Goal: Task Accomplishment & Management: Complete application form

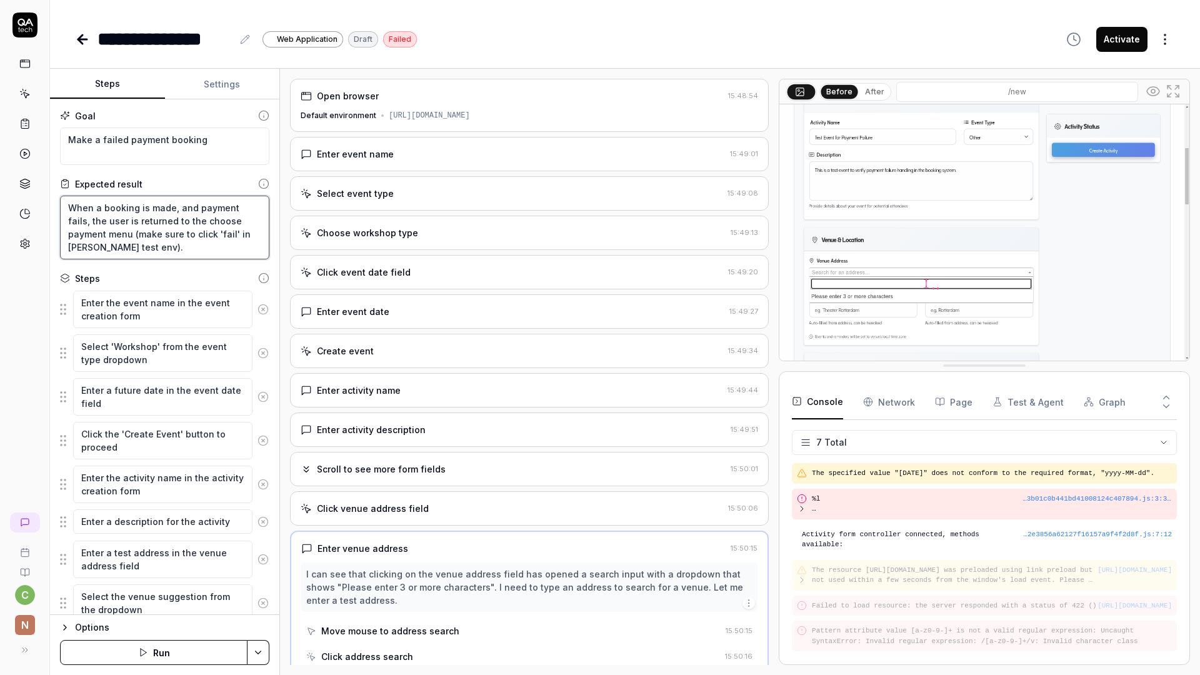
click at [194, 246] on textarea "When a booking is made, and payment fails, the user is returned to the choose p…" at bounding box center [164, 228] width 209 height 64
click at [216, 147] on textarea "Make a failed payment booking" at bounding box center [164, 145] width 209 height 37
type textarea "Make a failed payment booking"
type textarea "*"
click at [184, 141] on textarea "Make a failed payment booking" at bounding box center [164, 145] width 209 height 37
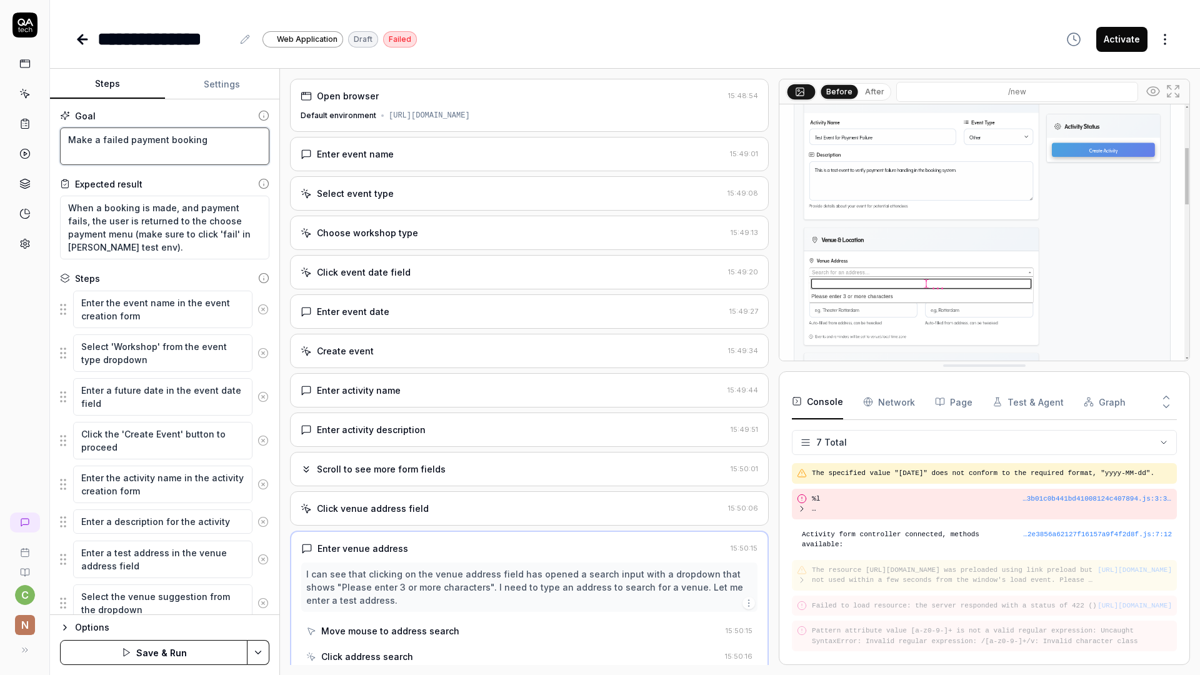
click at [184, 141] on textarea "Make a failed payment booking" at bounding box center [164, 145] width 209 height 37
type textarea "B"
type textarea "*"
type textarea "Bo"
type textarea "*"
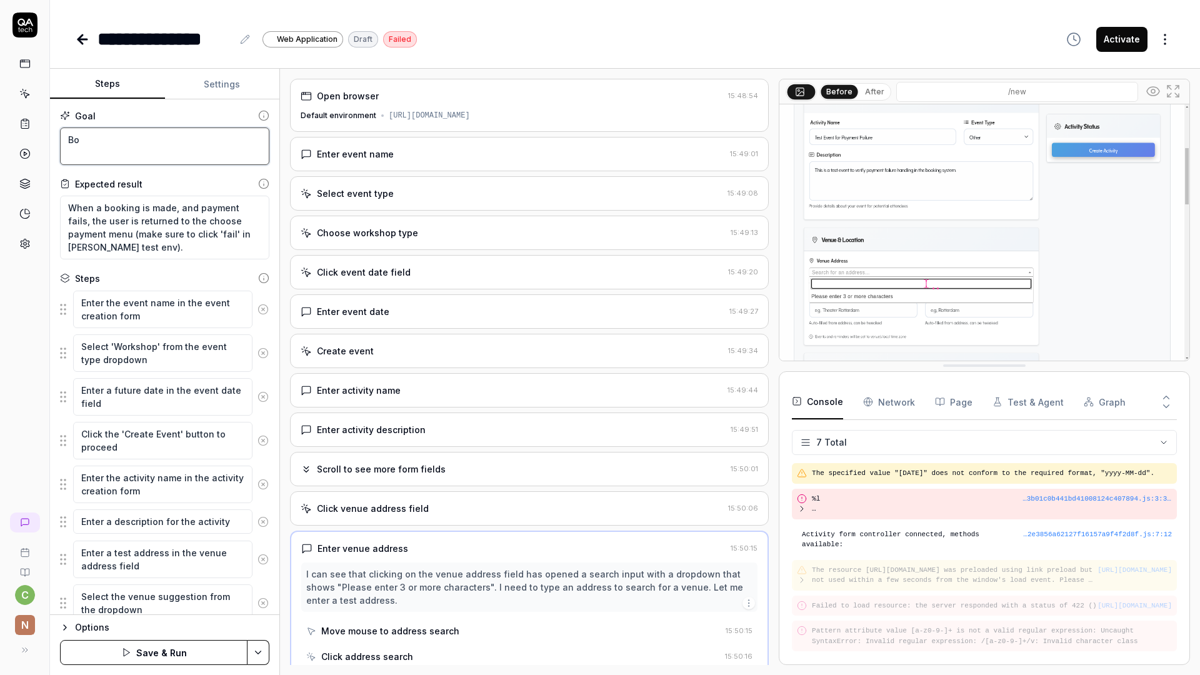
type textarea "Boo"
type textarea "*"
type textarea "Book"
type textarea "*"
type textarea "M"
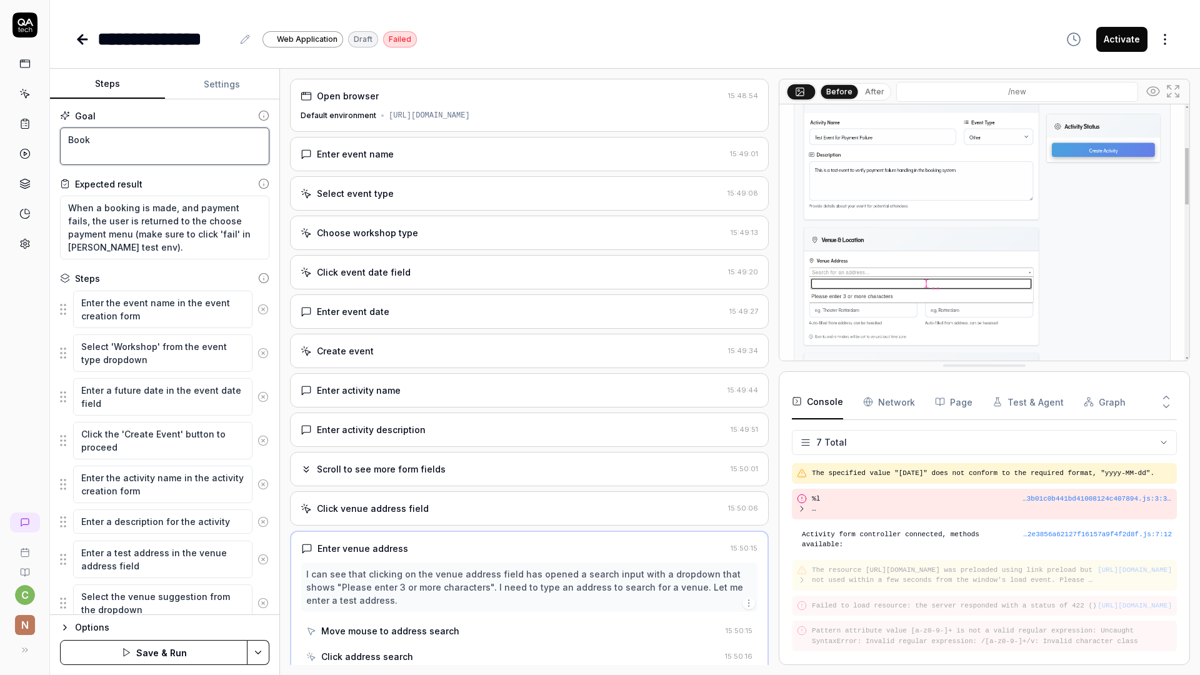
type textarea "*"
type textarea "Ma"
type textarea "*"
type textarea "Mak"
type textarea "*"
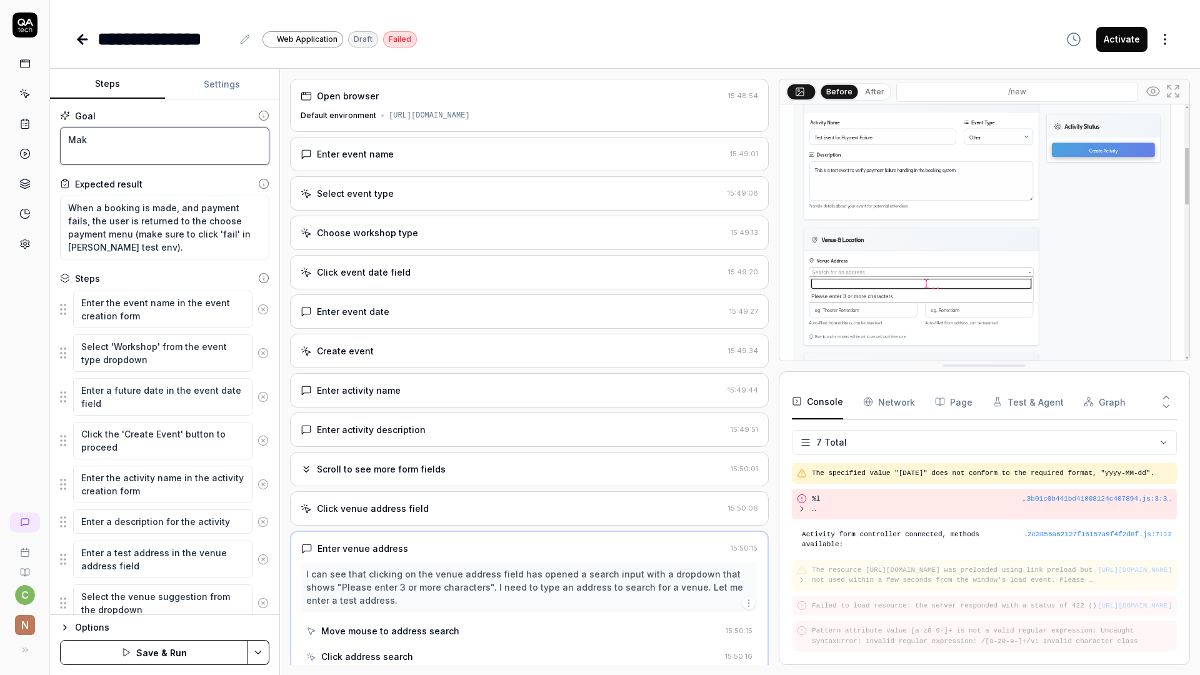
type textarea "Make"
type textarea "*"
type textarea "Make"
type textarea "*"
type textarea "F"
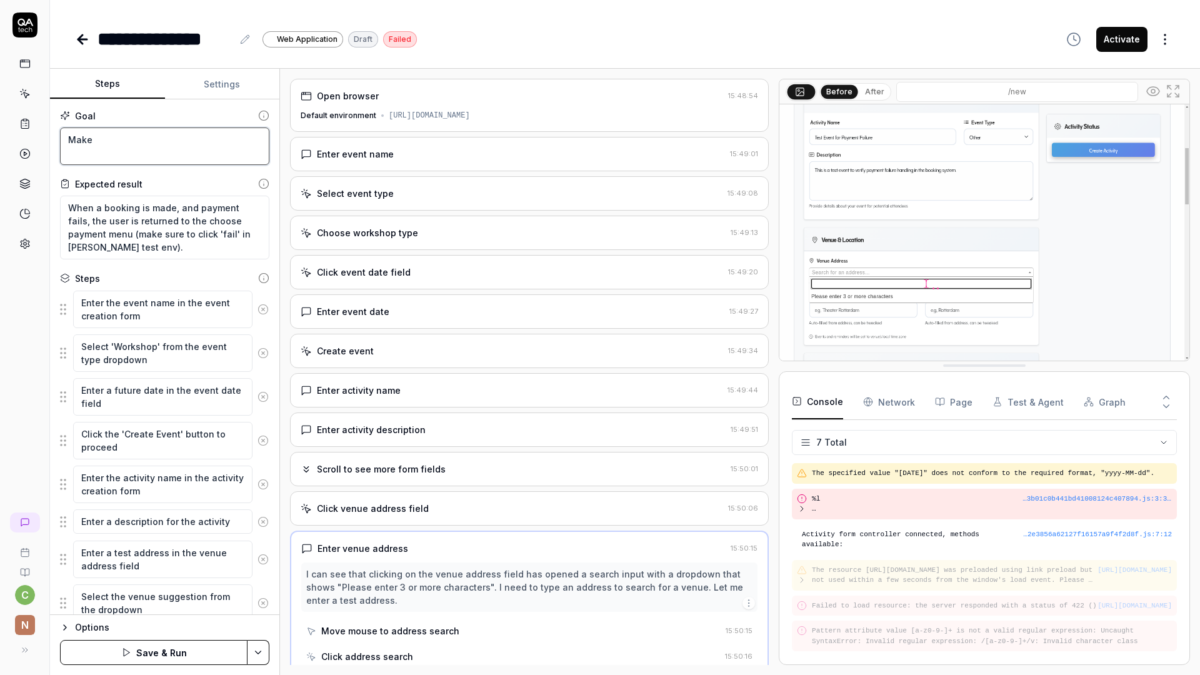
type textarea "*"
type textarea "Fa"
type textarea "*"
type textarea "Fai"
type textarea "*"
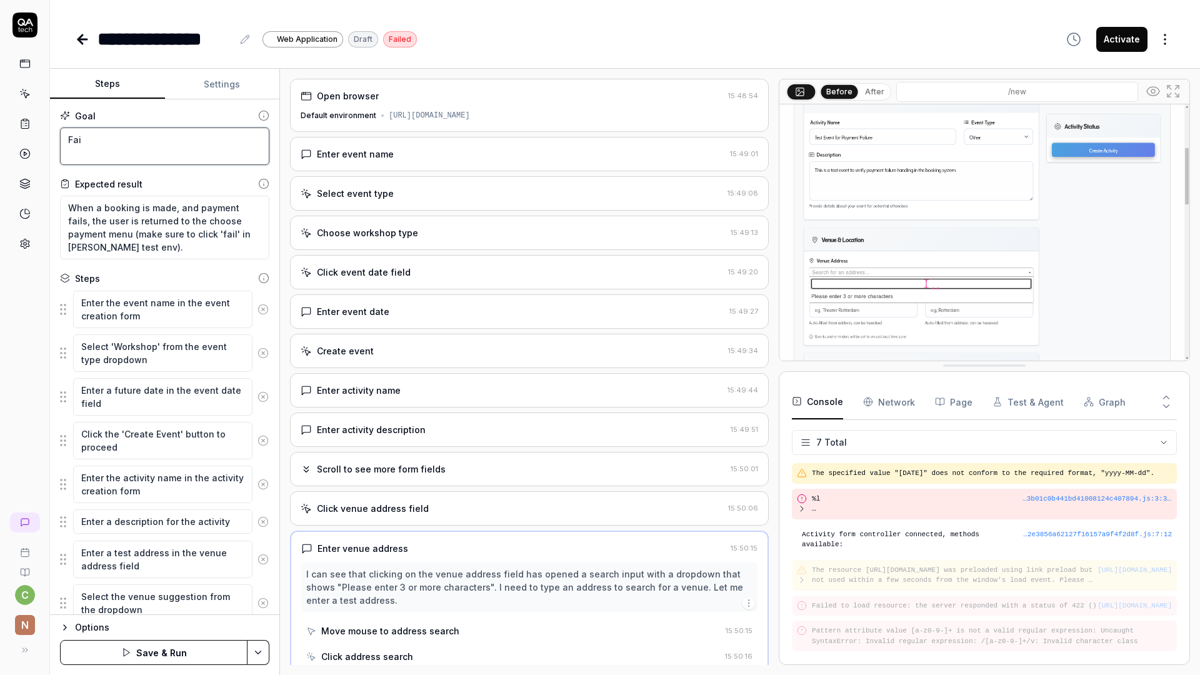
type textarea "Fail"
type textarea "*"
type textarea "Fail"
type textarea "*"
type textarea "Fail t"
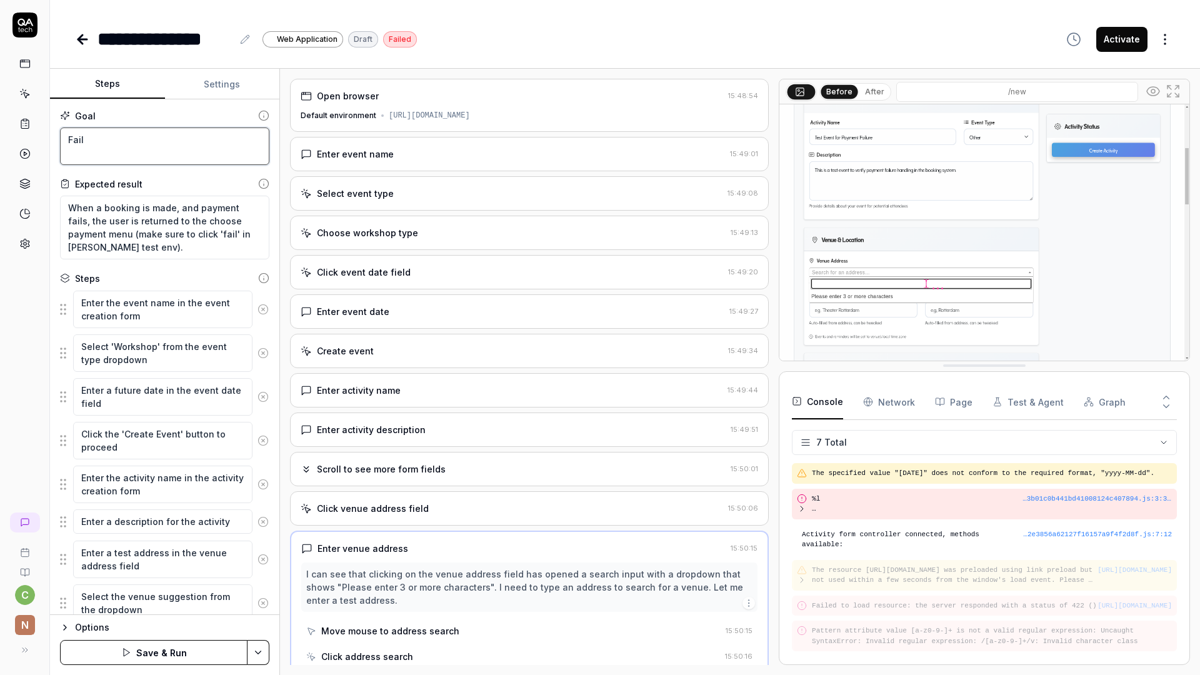
type textarea "*"
type textarea "Fail to"
type textarea "*"
type textarea "Fail to"
type textarea "*"
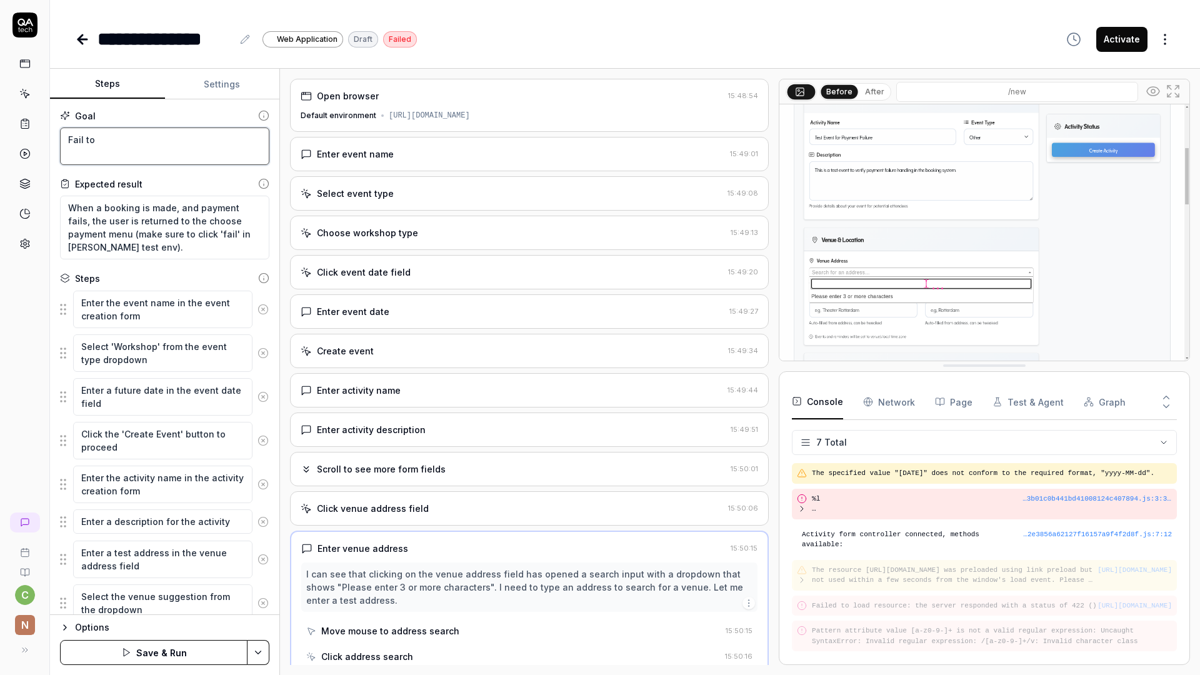
type textarea "Fail to p"
type textarea "*"
type textarea "Fail to pa"
type textarea "*"
type textarea "Fail to pay"
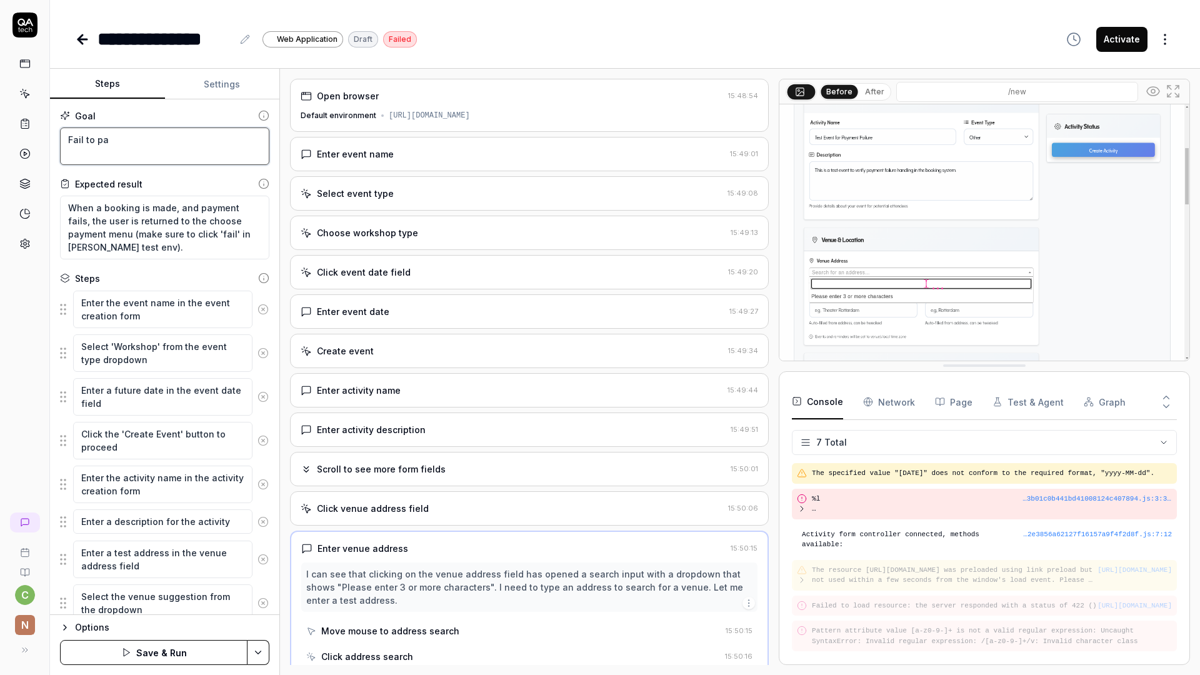
type textarea "*"
type textarea "Fail to pay"
type textarea "*"
type textarea "Fail to pay f"
type textarea "*"
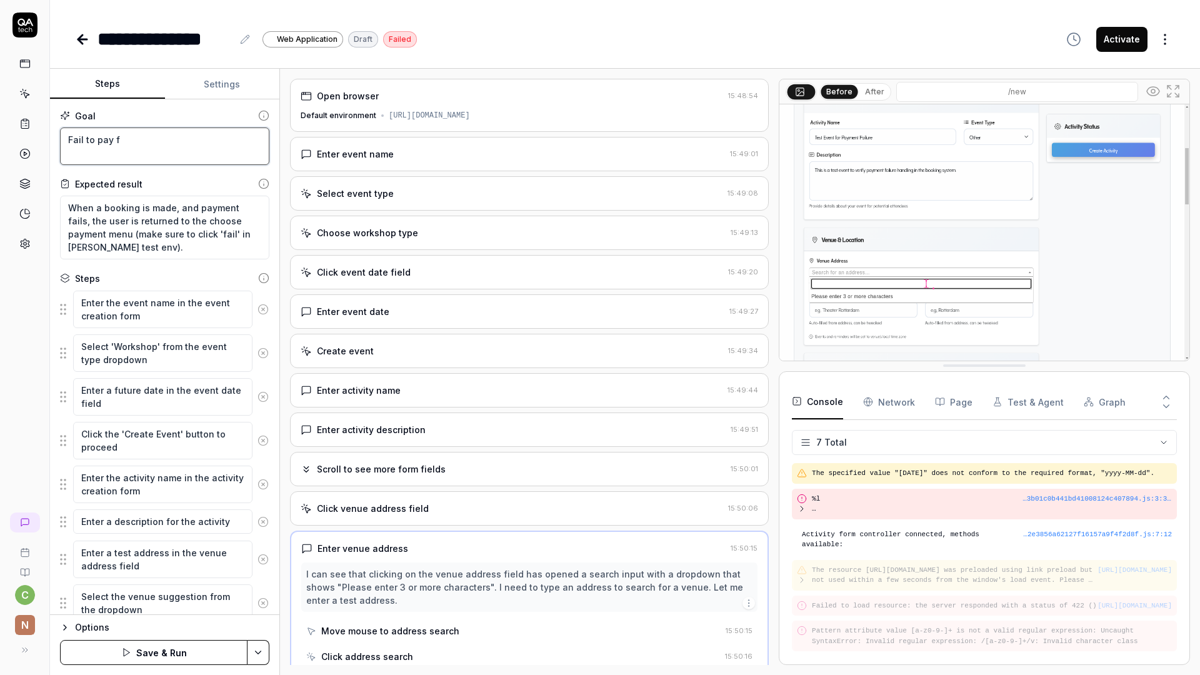
type textarea "Fail to pay fo"
type textarea "*"
type textarea "Fail to pay for"
type textarea "*"
type textarea "Fail to pay for"
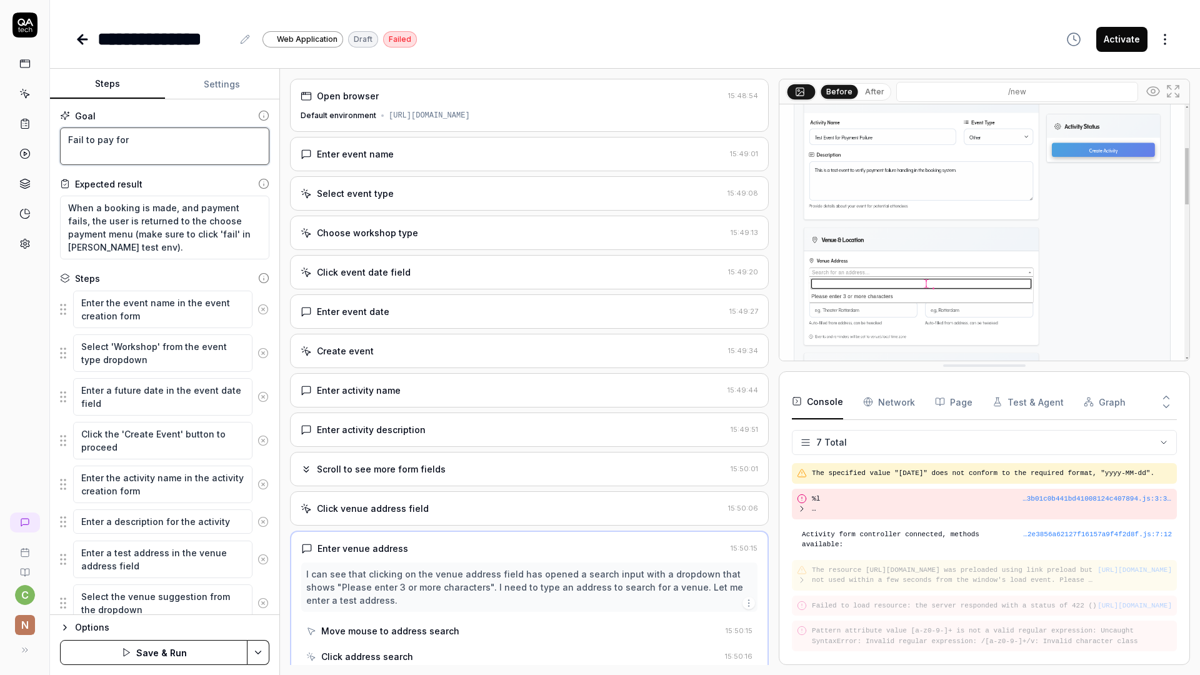
type textarea "*"
type textarea "Fail to pay for e"
type textarea "*"
type textarea "Fail to pay for"
type textarea "*"
